Goal: Ask a question

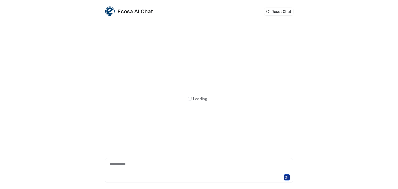
click at [170, 168] on div "**********" at bounding box center [199, 168] width 186 height 12
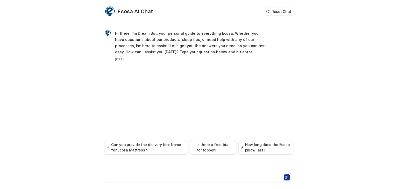
paste div
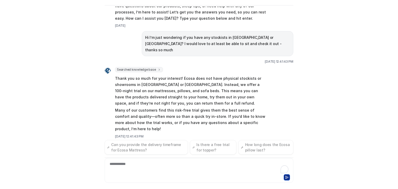
scroll to position [23, 0]
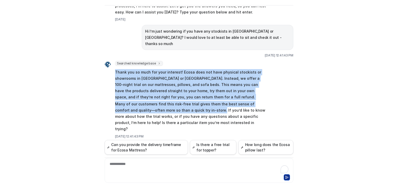
drag, startPoint x: 196, startPoint y: 104, endPoint x: 112, endPoint y: 66, distance: 92.3
click at [112, 66] on div "Searched knowledge base search_queries : [ "stockists NSW", "stockists QLD", "s…" at bounding box center [186, 100] width 162 height 78
copy span "Thank you so much for your interest! Ecosa does not have physical stockists or …"
